Goal: Navigation & Orientation: Find specific page/section

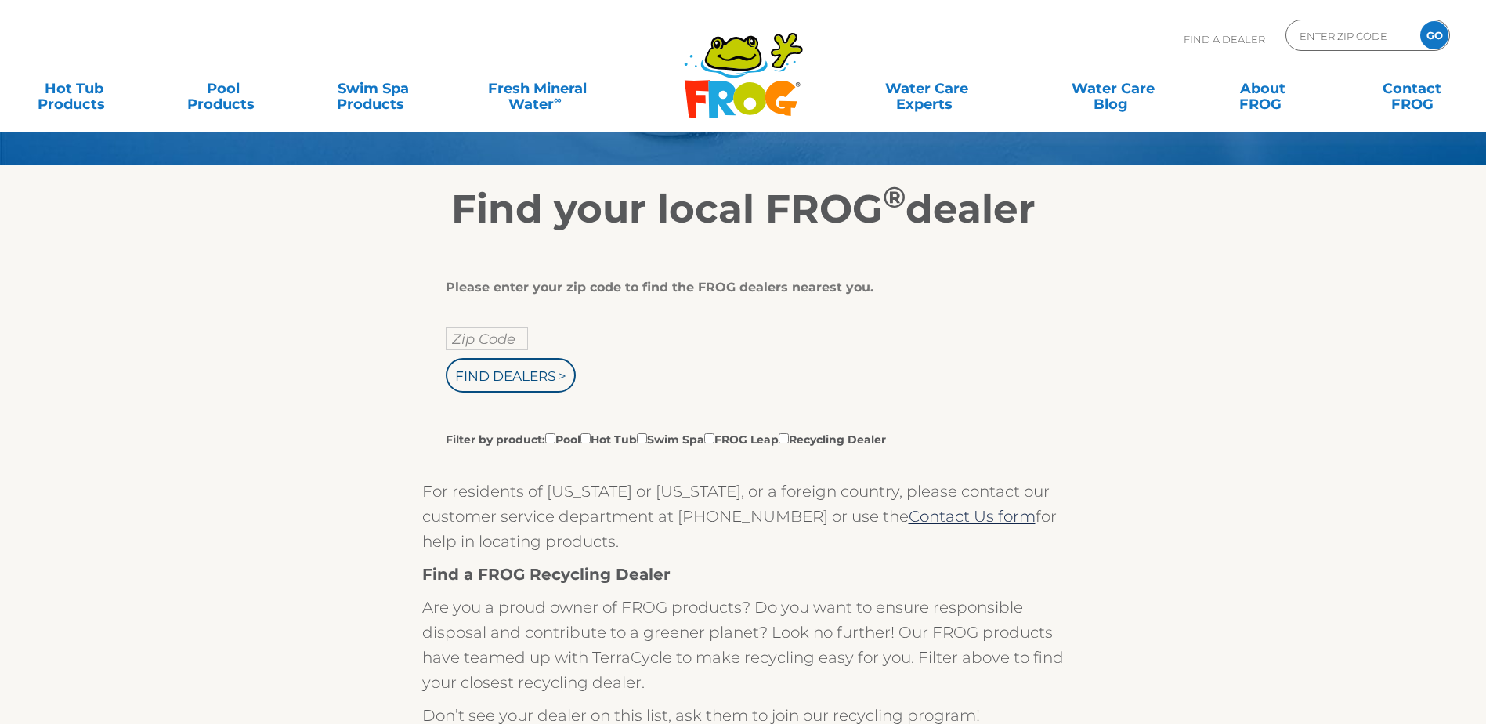
scroll to position [235, 0]
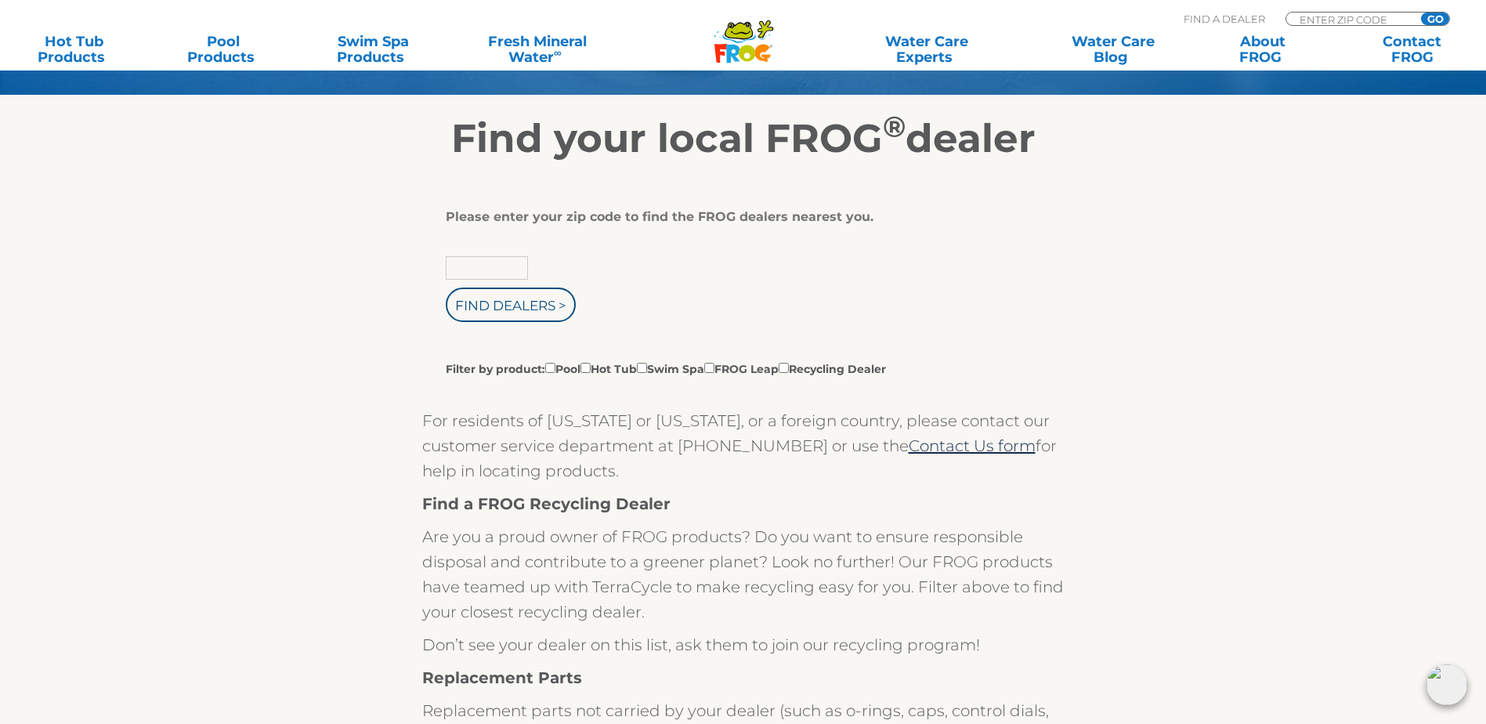
click at [475, 277] on input "text" at bounding box center [487, 268] width 82 height 24
type input "78006"
click at [494, 320] on input "Find Dealers >" at bounding box center [511, 305] width 130 height 34
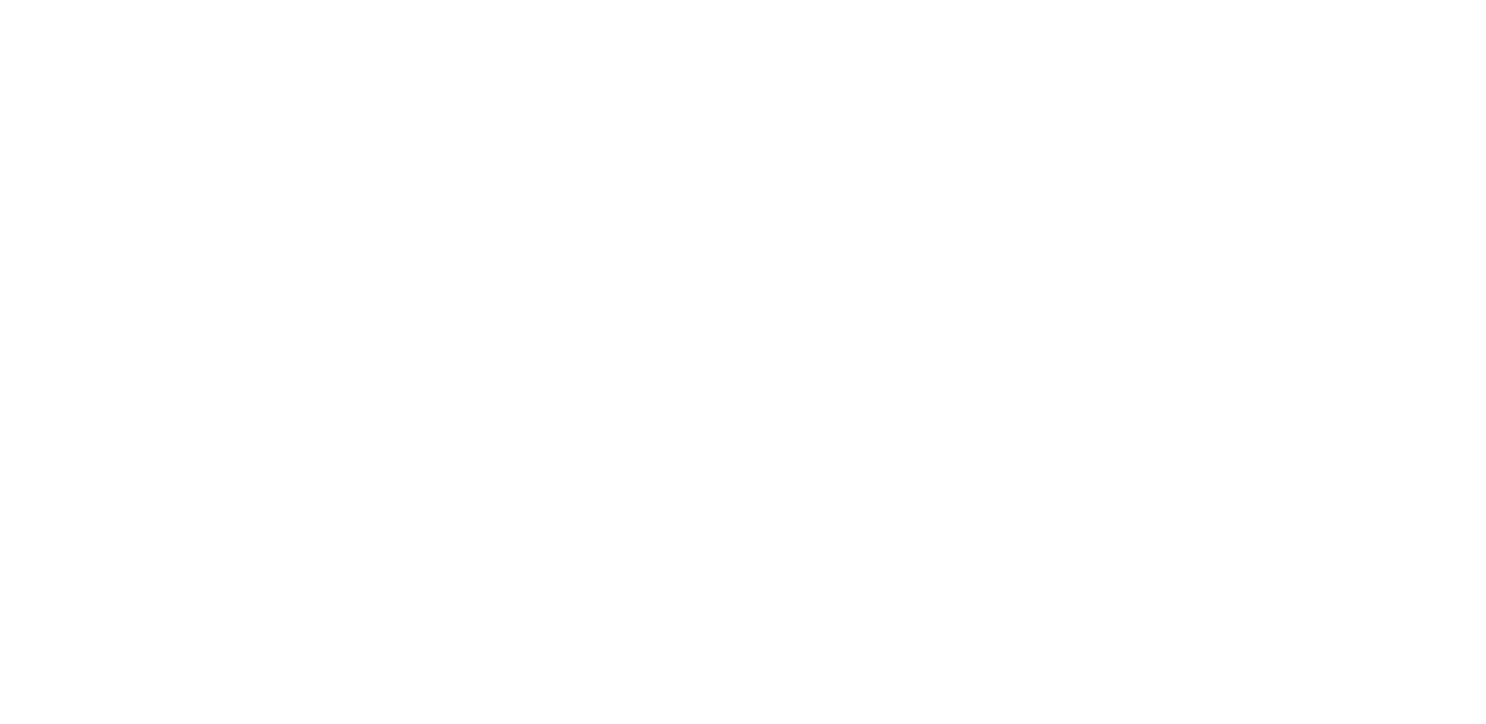
click at [0, 0] on html at bounding box center [0, 0] width 0 height 0
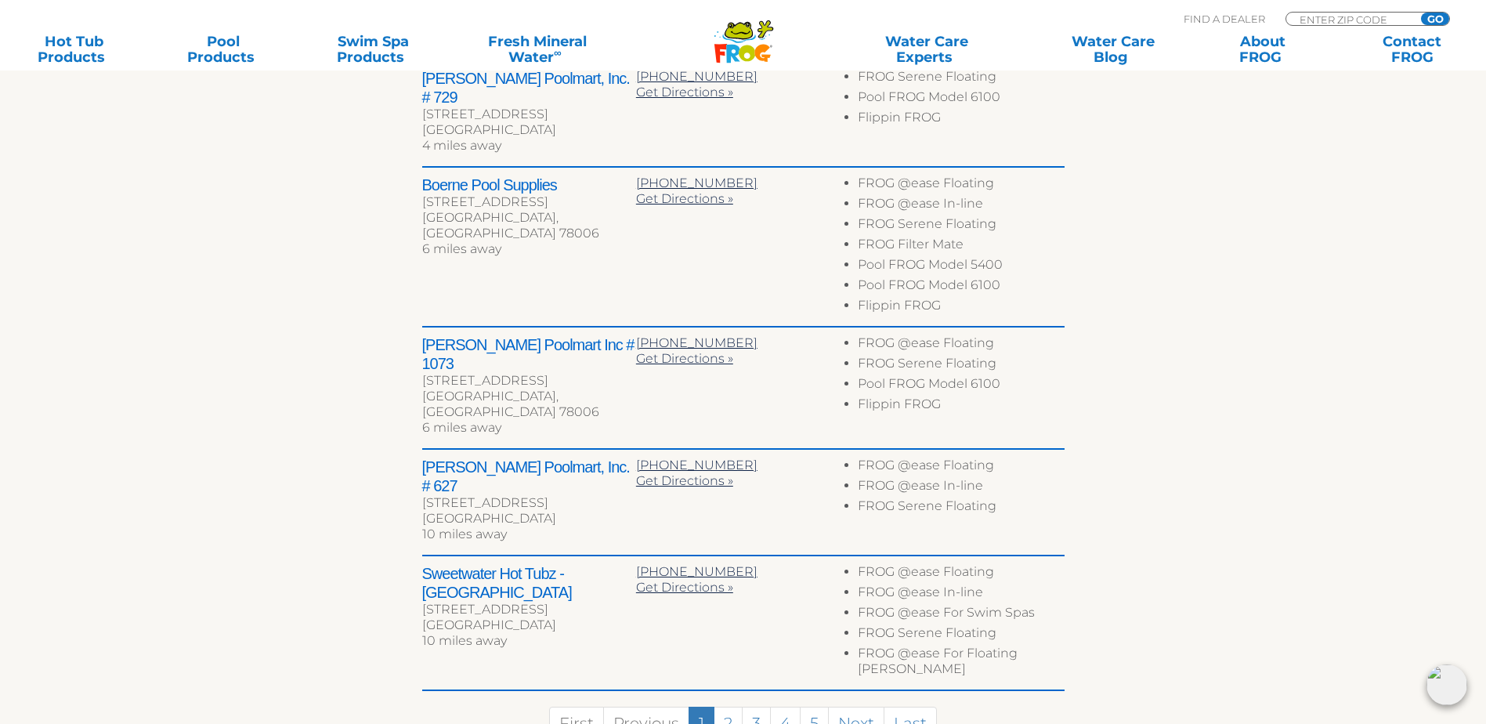
scroll to position [705, 0]
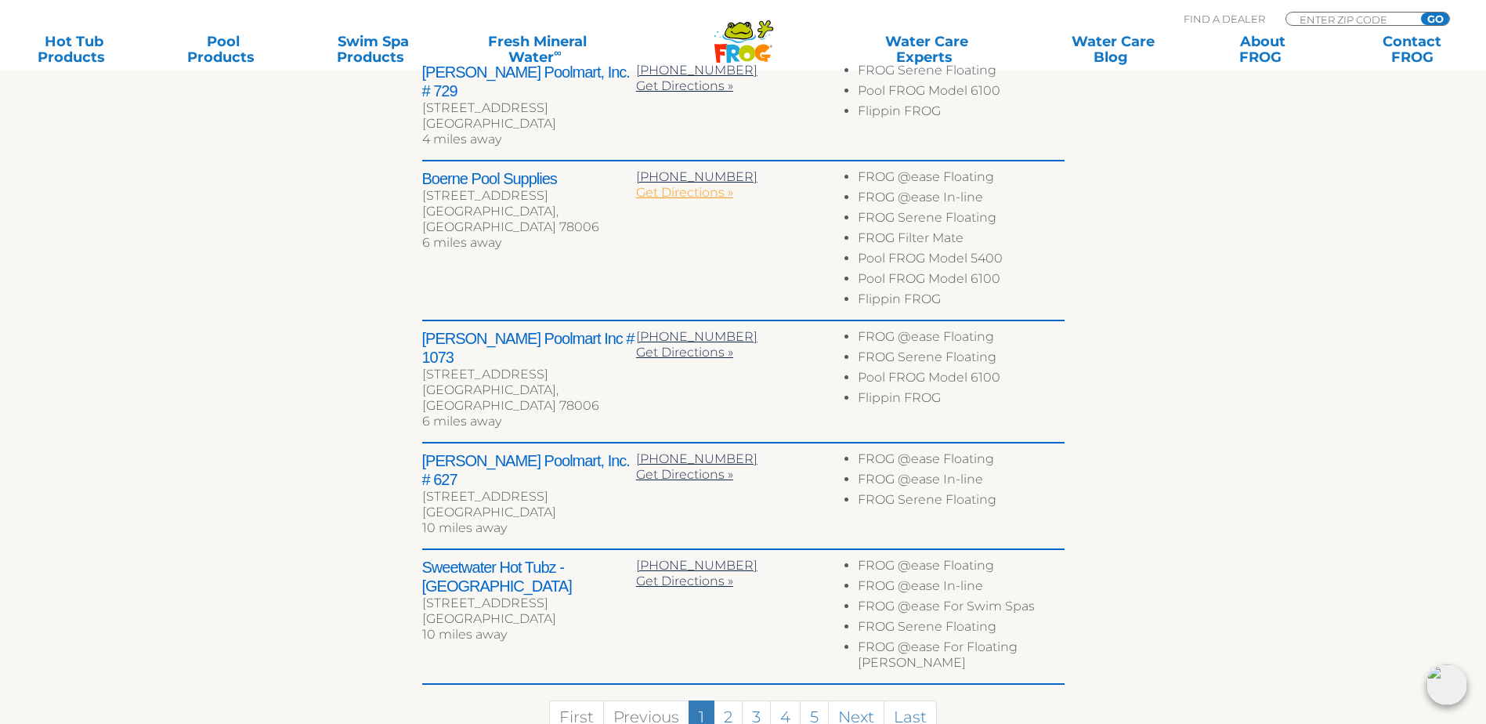
click at [708, 188] on span "Get Directions »" at bounding box center [684, 192] width 97 height 15
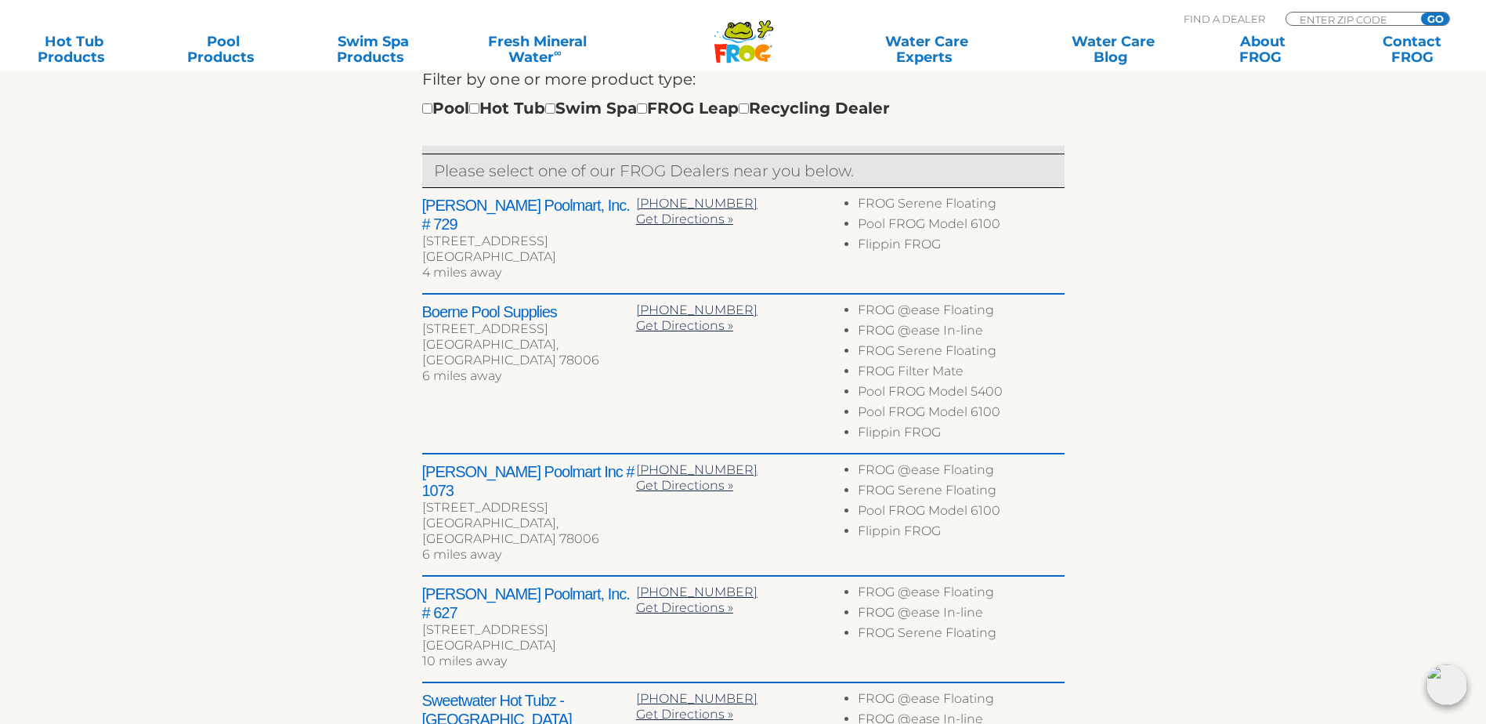
scroll to position [548, 0]
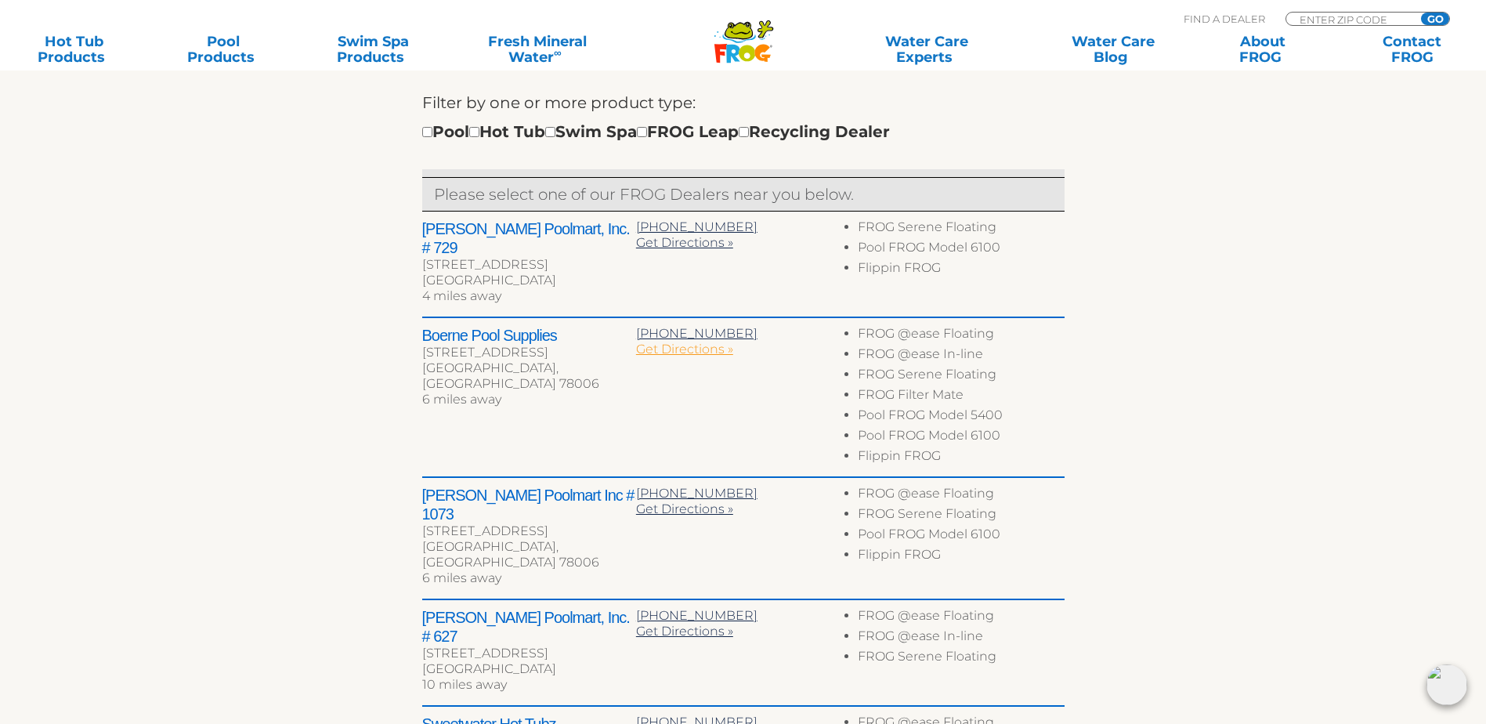
click at [678, 342] on span "Get Directions »" at bounding box center [684, 349] width 97 height 15
